Goal: Check status

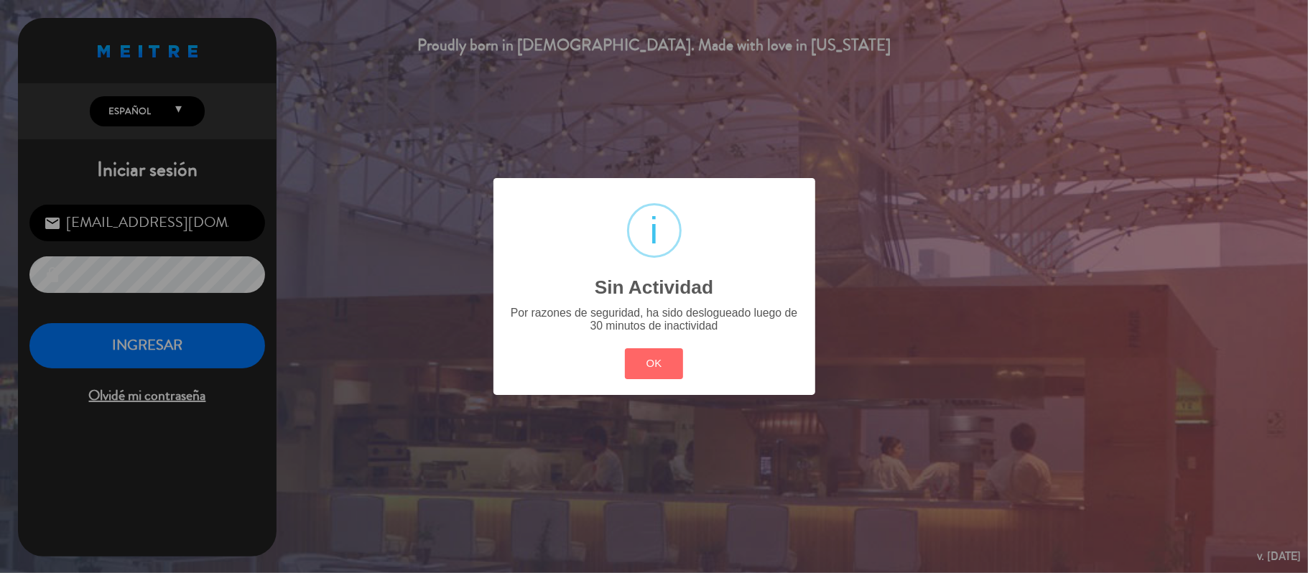
drag, startPoint x: 629, startPoint y: 368, endPoint x: 300, endPoint y: 360, distance: 329.0
click at [631, 368] on button "OK" at bounding box center [654, 363] width 58 height 31
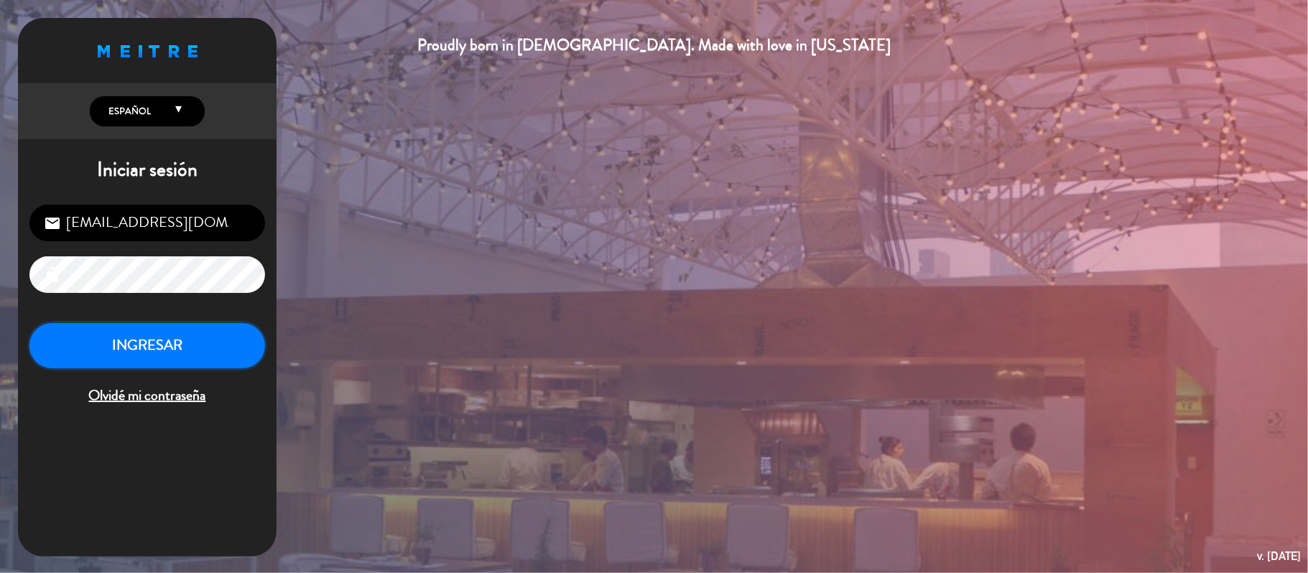
click at [68, 342] on button "INGRESAR" at bounding box center [147, 345] width 236 height 45
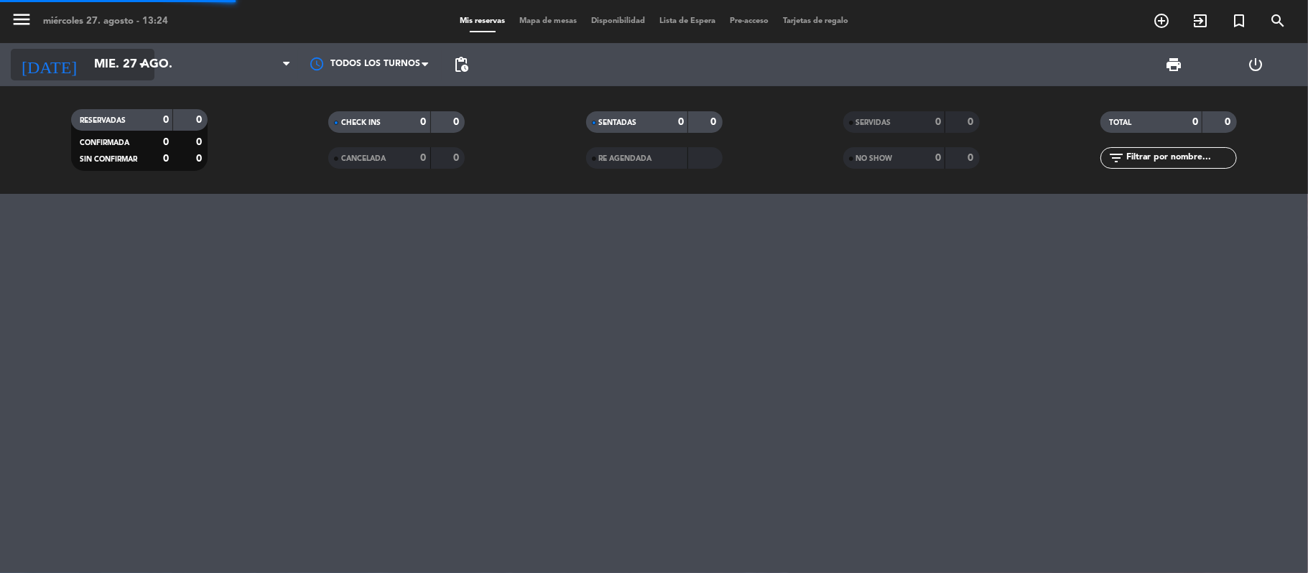
click at [98, 65] on input "mié. 27 ago." at bounding box center [164, 65] width 155 height 28
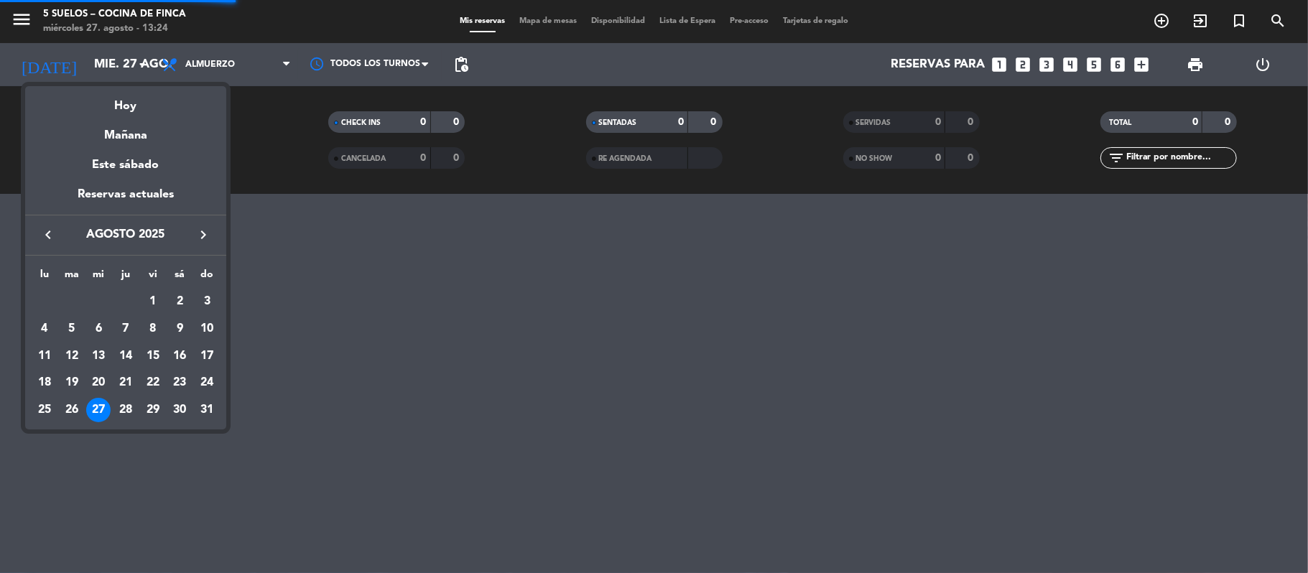
click at [192, 243] on button "keyboard_arrow_right" at bounding box center [203, 234] width 26 height 19
click at [153, 354] on div "12" at bounding box center [153, 356] width 24 height 24
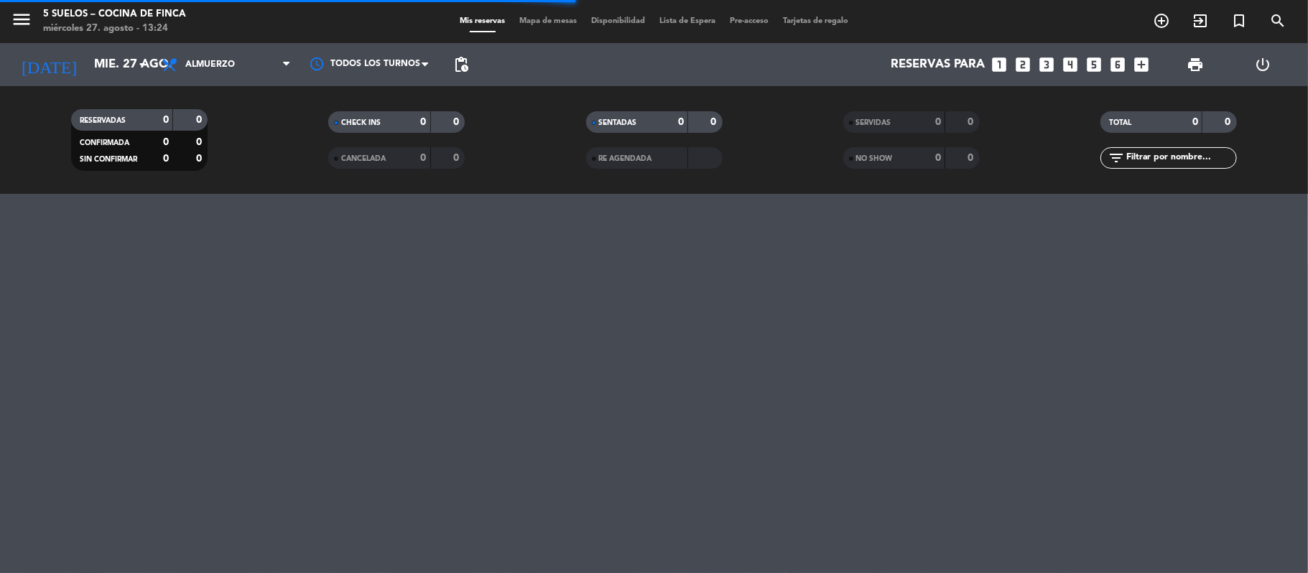
type input "vie. [DATE]"
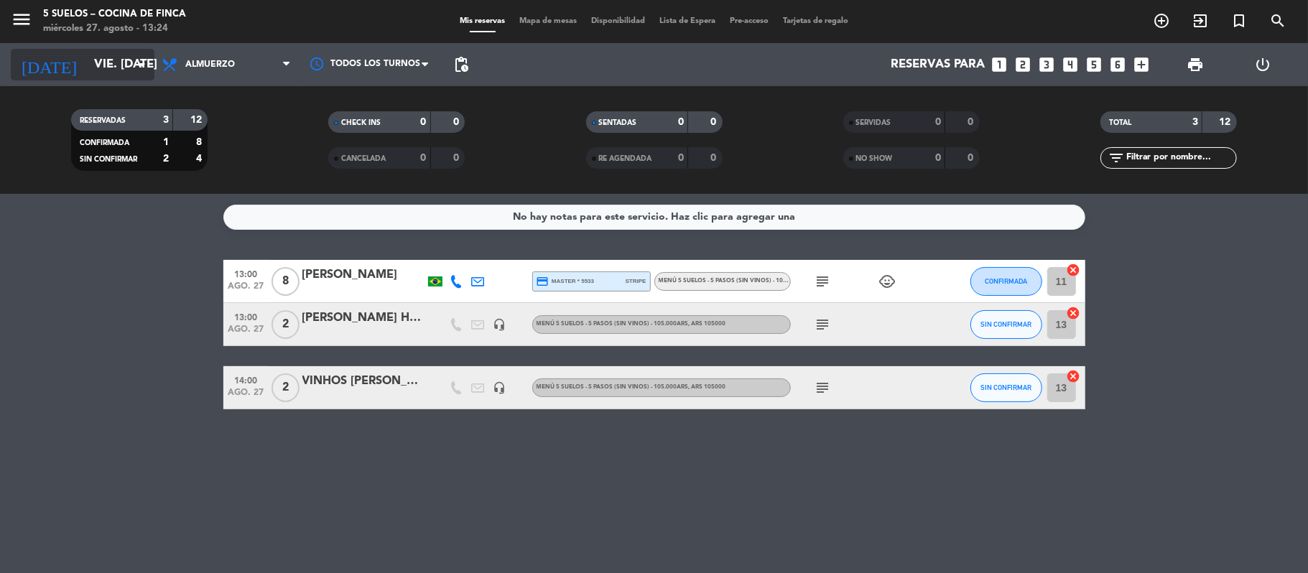
click at [41, 55] on icon "[DATE]" at bounding box center [49, 65] width 76 height 32
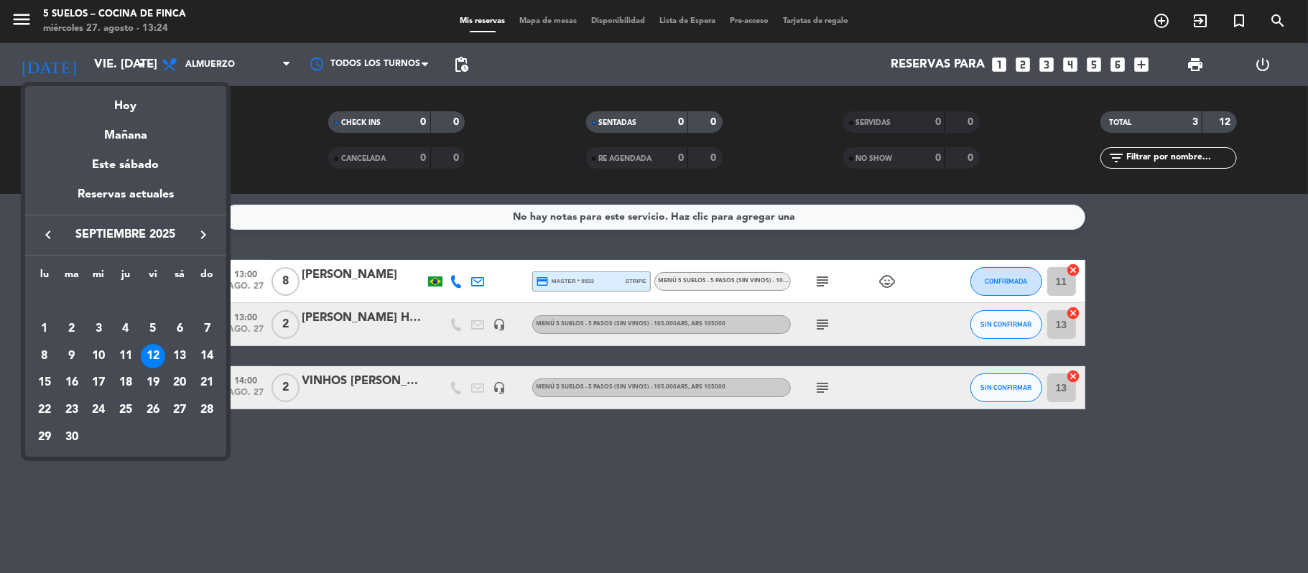
click at [151, 352] on div "12" at bounding box center [153, 356] width 24 height 24
